Goal: Information Seeking & Learning: Learn about a topic

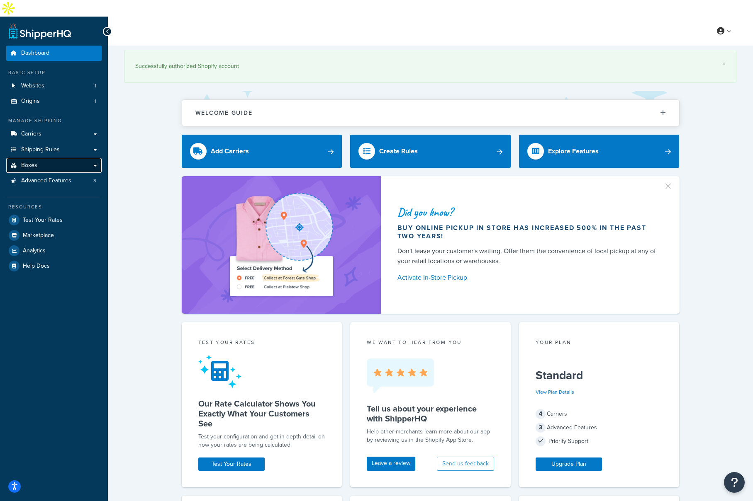
click at [45, 158] on link "Boxes" at bounding box center [53, 165] width 95 height 15
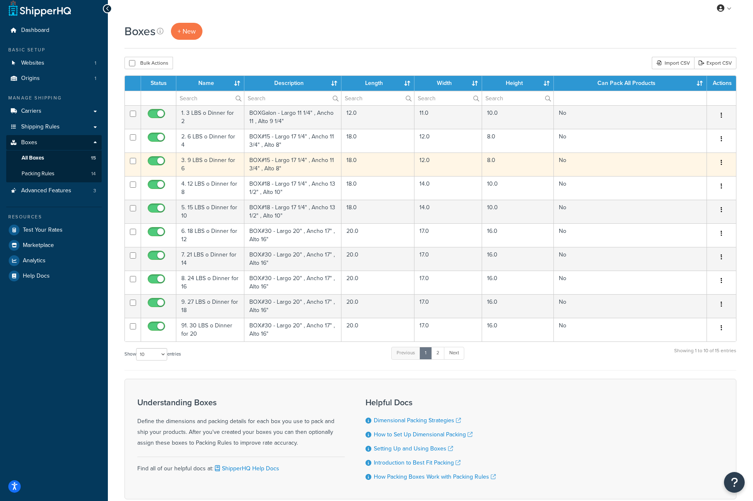
scroll to position [22, 0]
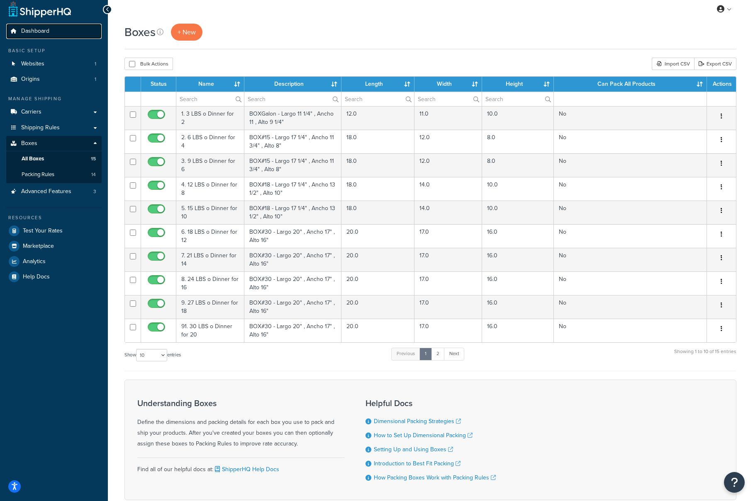
click at [27, 28] on span "Dashboard" at bounding box center [35, 31] width 28 height 7
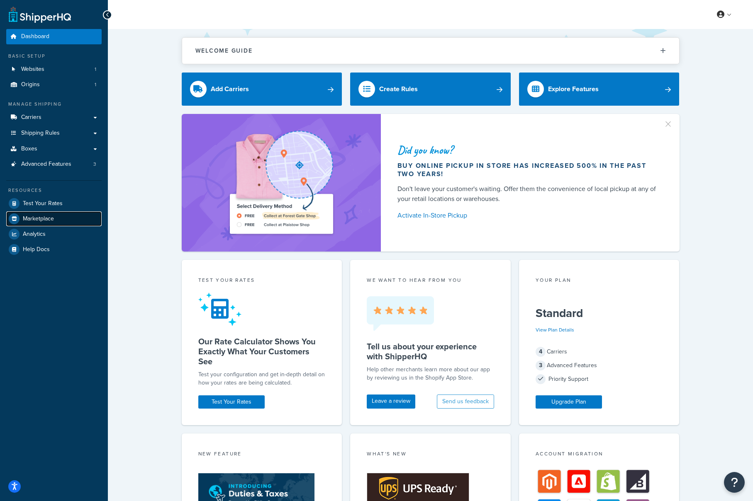
click at [46, 222] on span "Marketplace" at bounding box center [38, 219] width 31 height 7
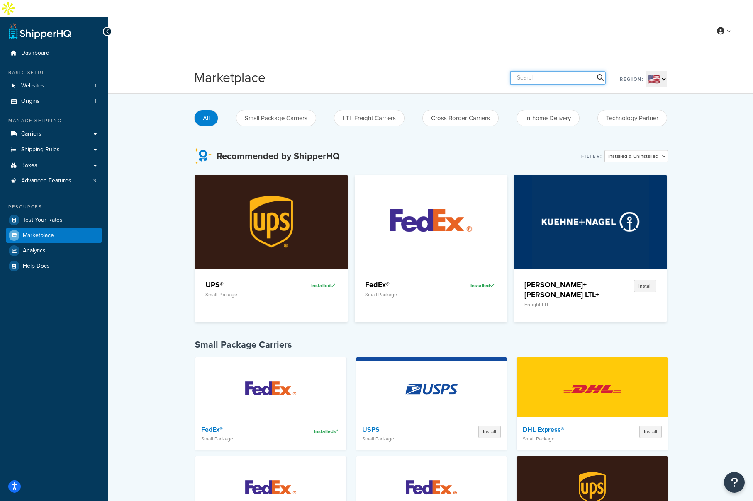
drag, startPoint x: 586, startPoint y: 55, endPoint x: 587, endPoint y: 59, distance: 4.2
click at [586, 71] on input "text" at bounding box center [557, 77] width 95 height 13
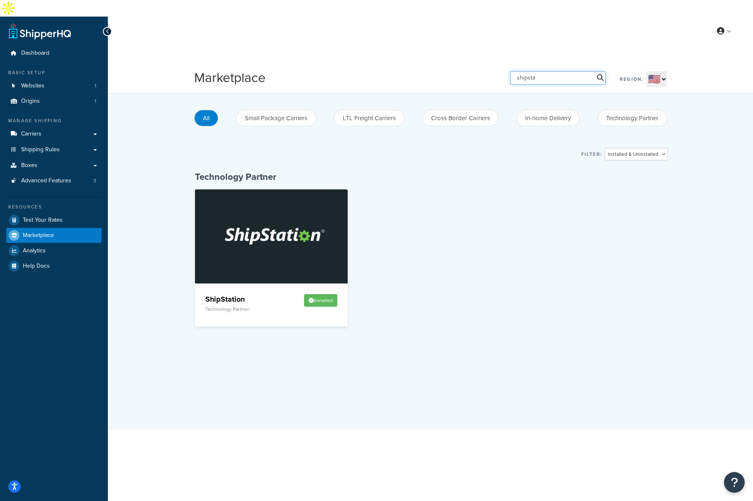
type input "shipsta"
click at [314, 221] on img at bounding box center [271, 237] width 117 height 94
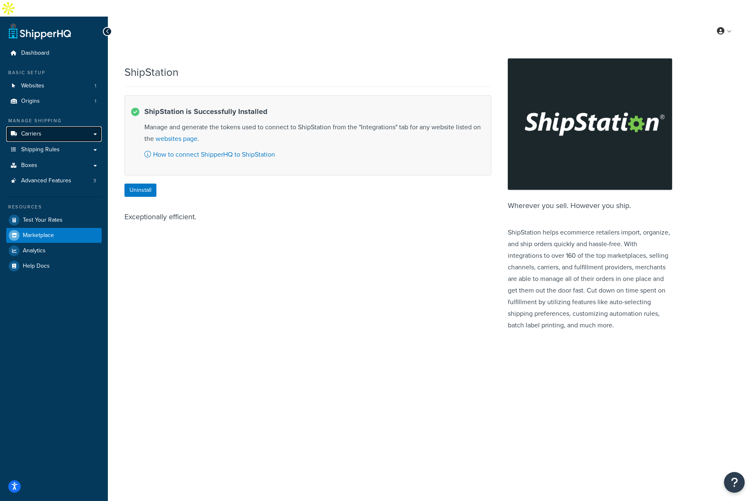
click at [46, 126] on link "Carriers" at bounding box center [53, 133] width 95 height 15
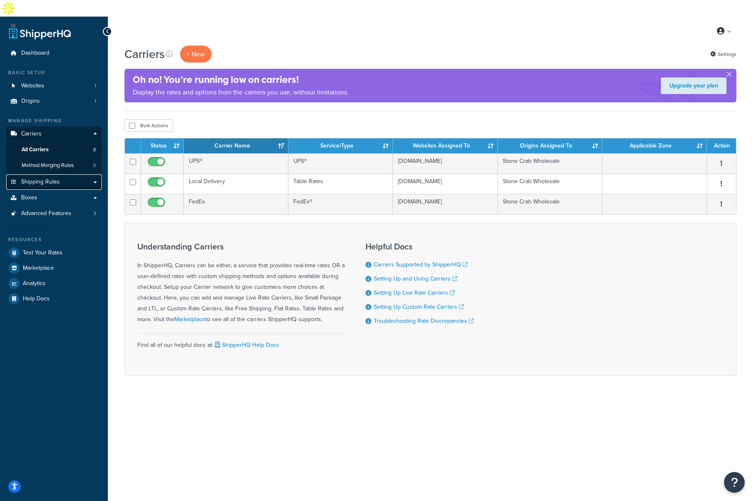
click at [44, 179] on span "Shipping Rules" at bounding box center [40, 182] width 39 height 7
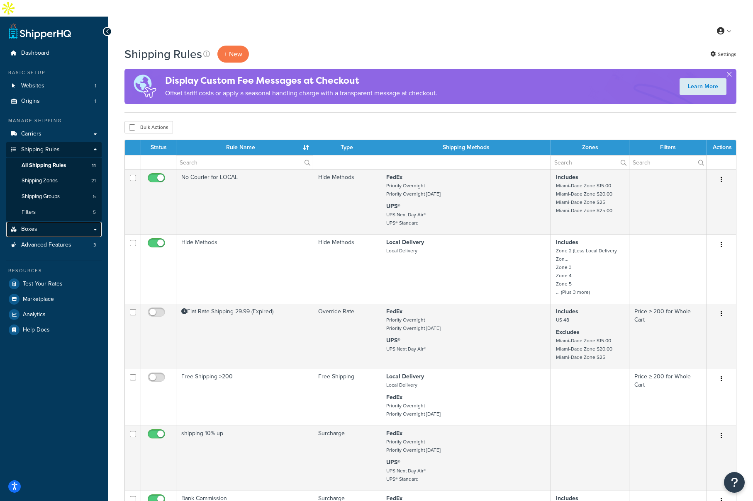
click at [48, 222] on link "Boxes" at bounding box center [53, 229] width 95 height 15
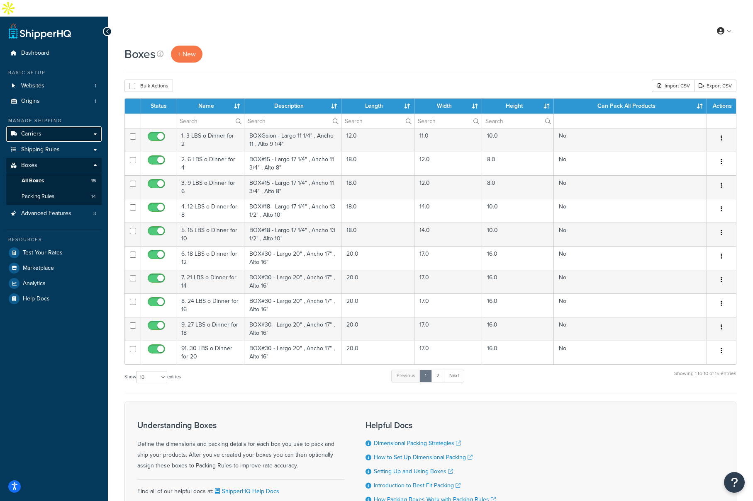
click at [77, 126] on link "Carriers" at bounding box center [53, 133] width 95 height 15
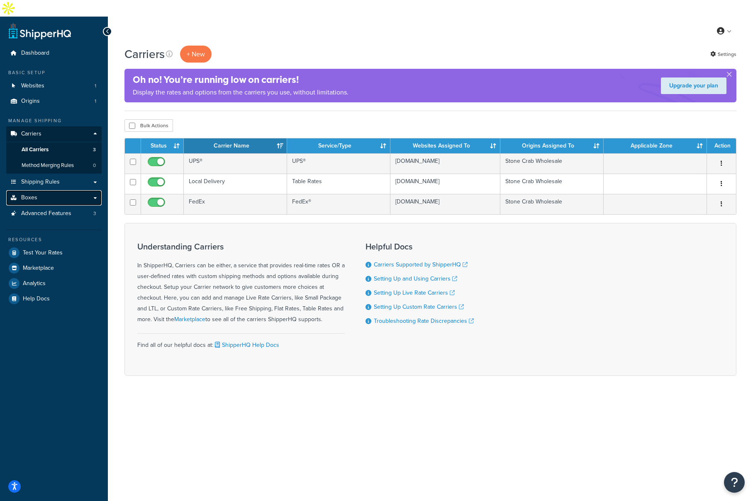
click at [57, 190] on link "Boxes" at bounding box center [53, 197] width 95 height 15
